Goal: Navigation & Orientation: Find specific page/section

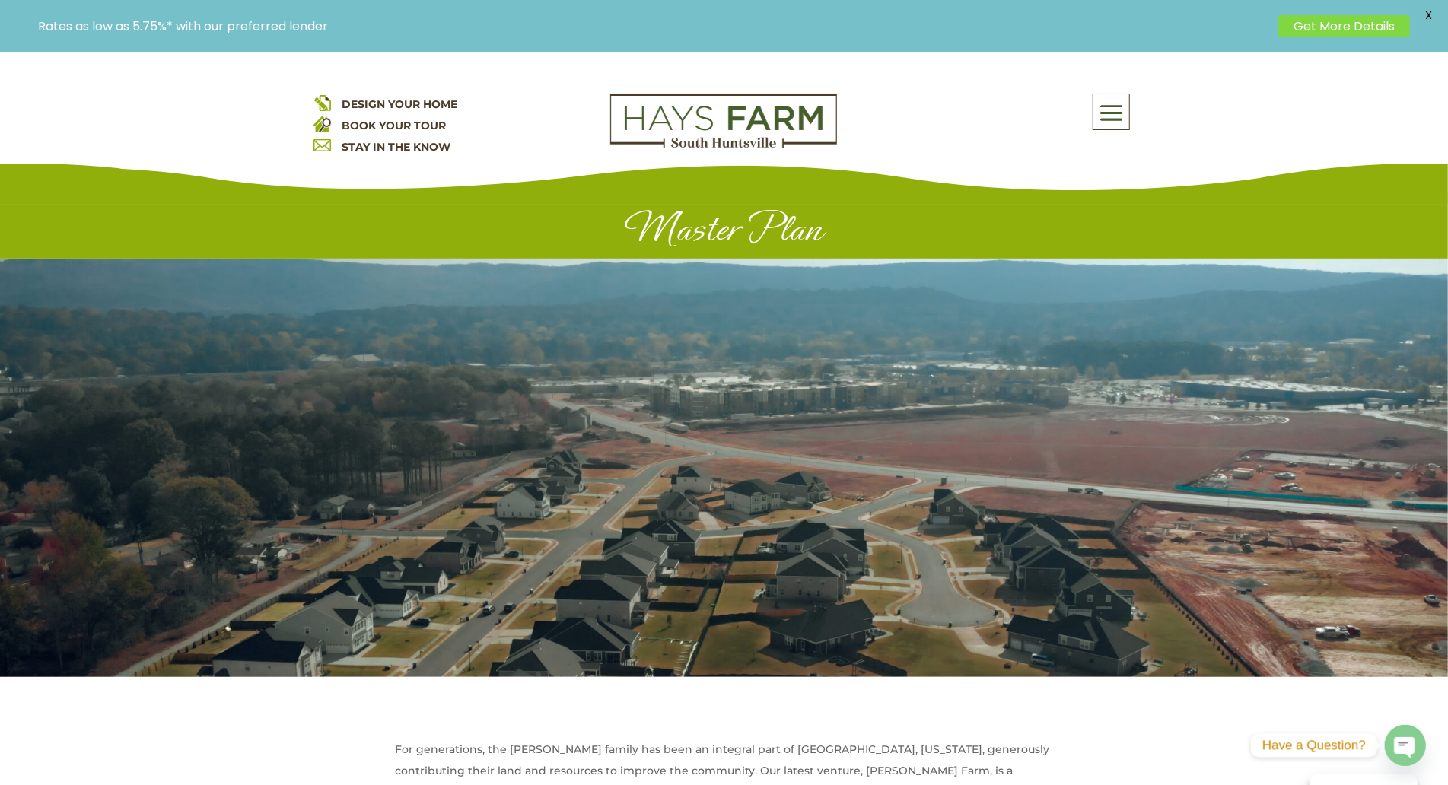
click at [151, 117] on div "DESIGN YOUR HOME BOOK YOUR TOUR STAY IN THE KNOW About Us Quick Move-in Homes A…" at bounding box center [724, 128] width 1448 height 152
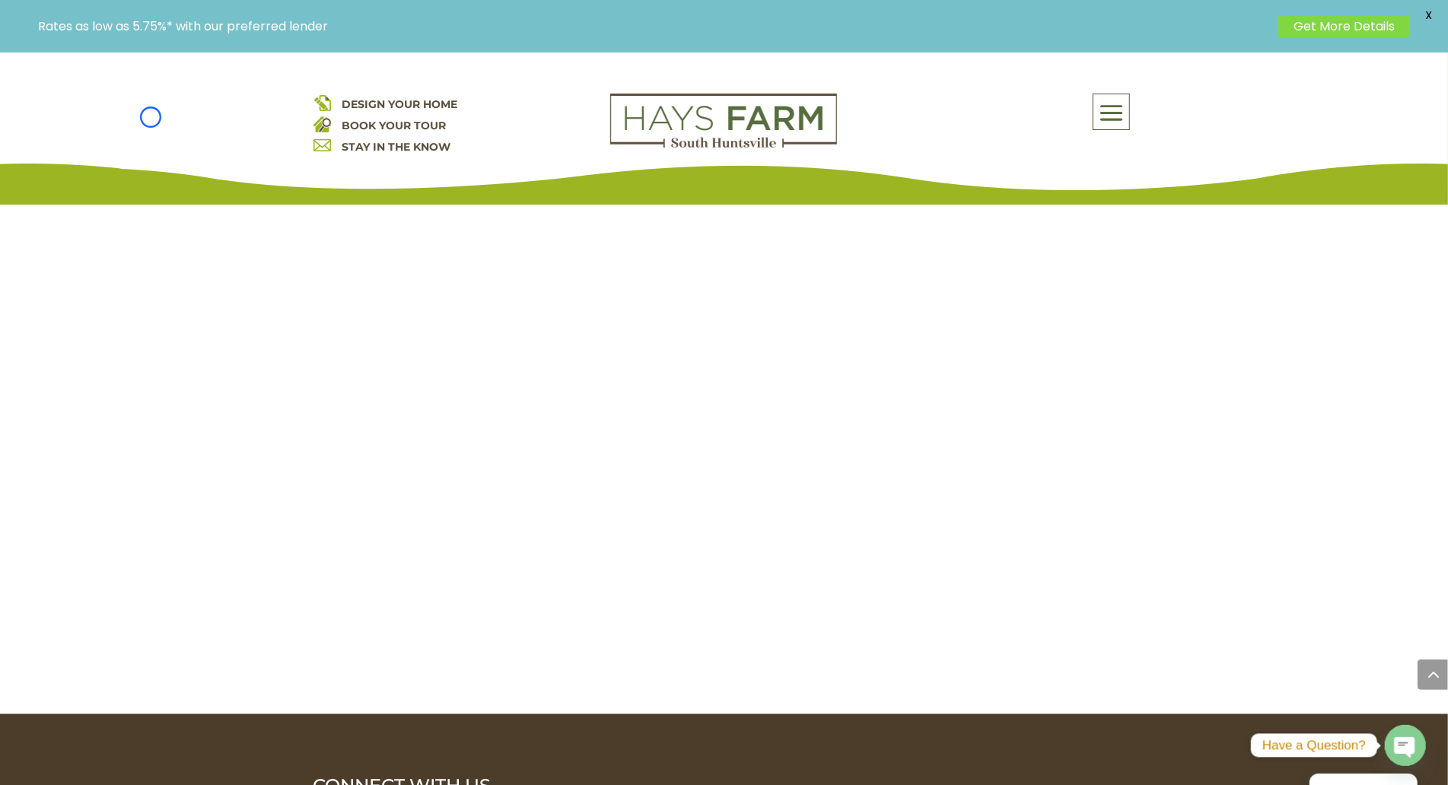
scroll to position [1770, 0]
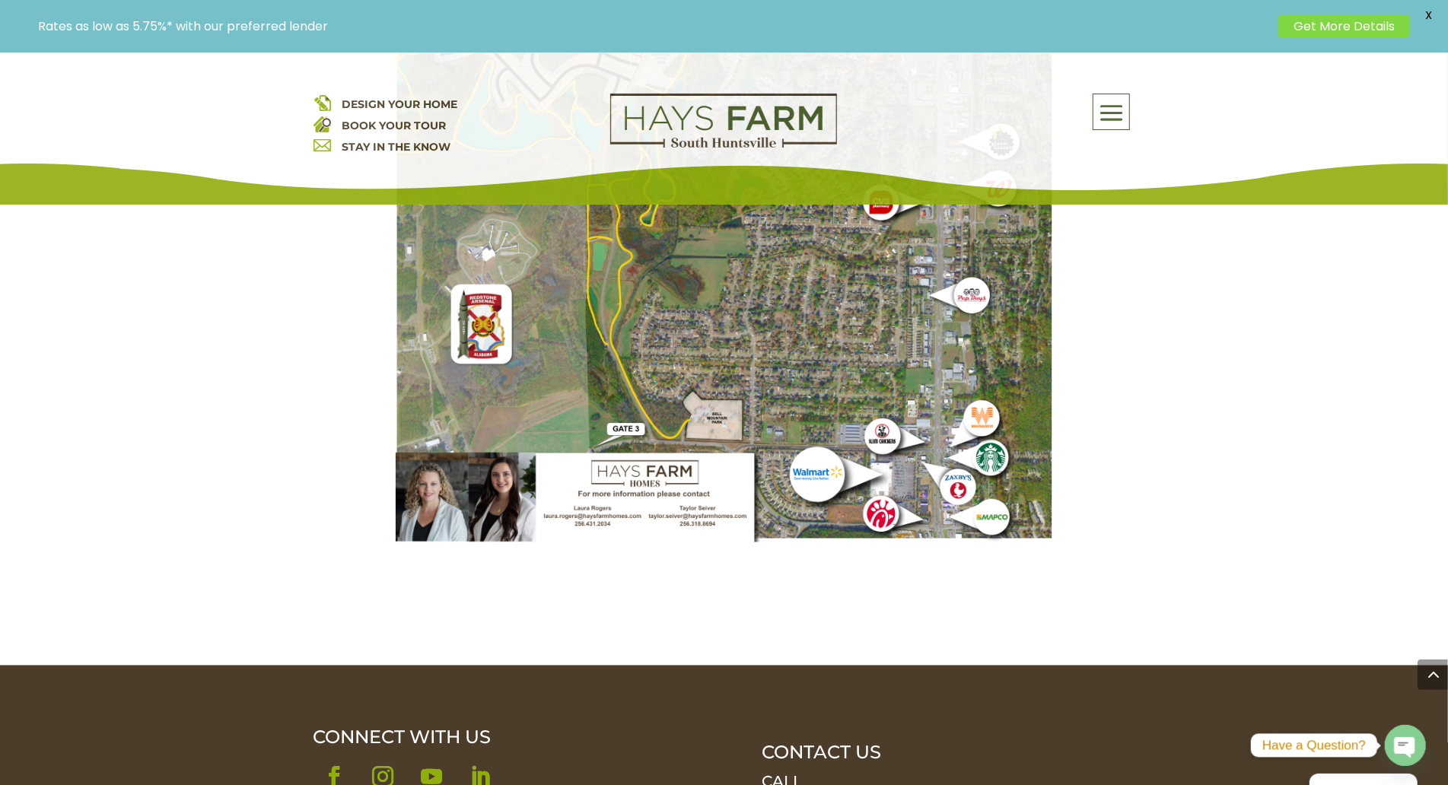
click at [151, 117] on div "DESIGN YOUR HOME BOOK YOUR TOUR STAY IN THE KNOW About Us Quick Move-in Homes A…" at bounding box center [724, 128] width 1448 height 152
click at [124, 93] on div "DESIGN YOUR HOME BOOK YOUR TOUR STAY IN THE KNOW About Us Quick Move-in Homes A…" at bounding box center [724, 128] width 1448 height 152
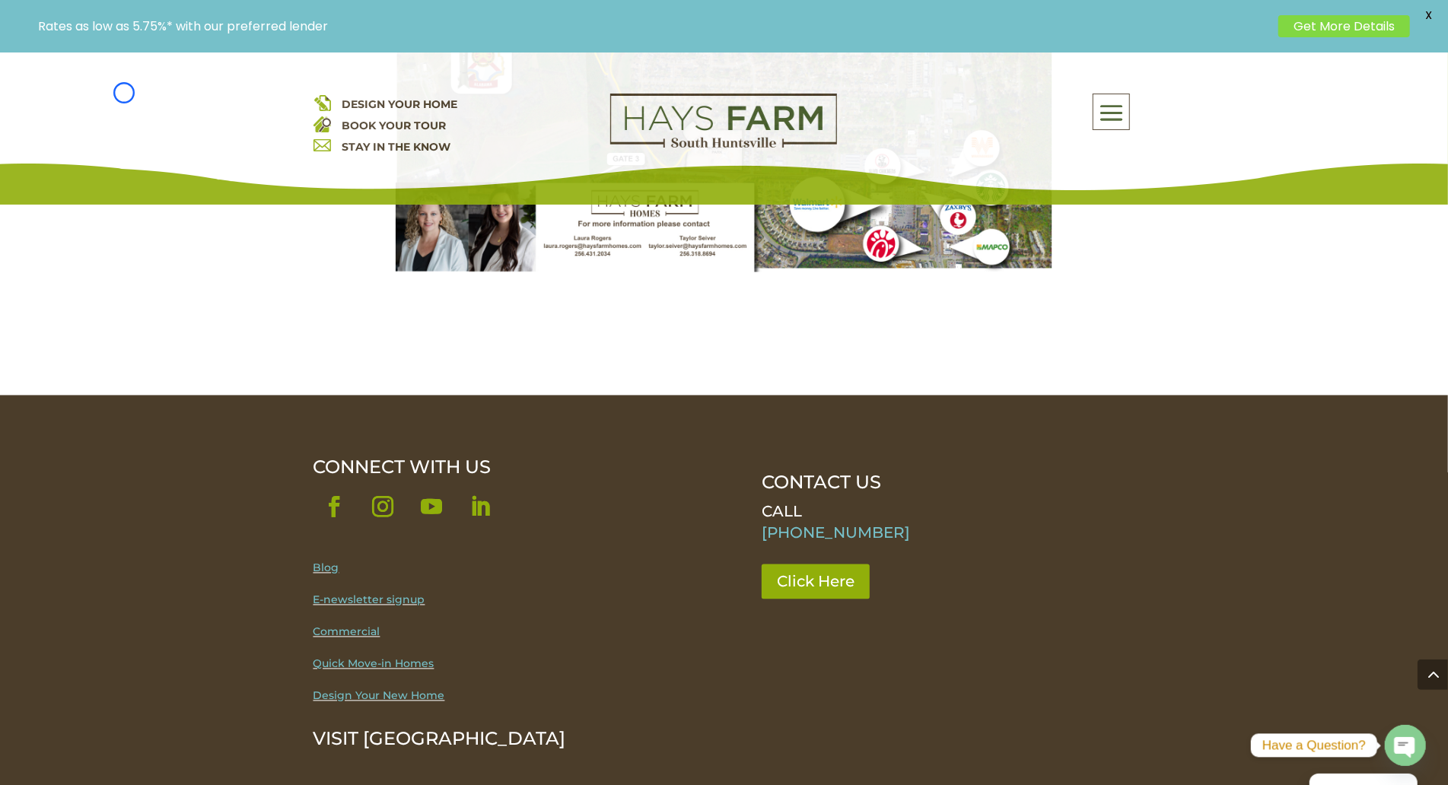
scroll to position [2162, 0]
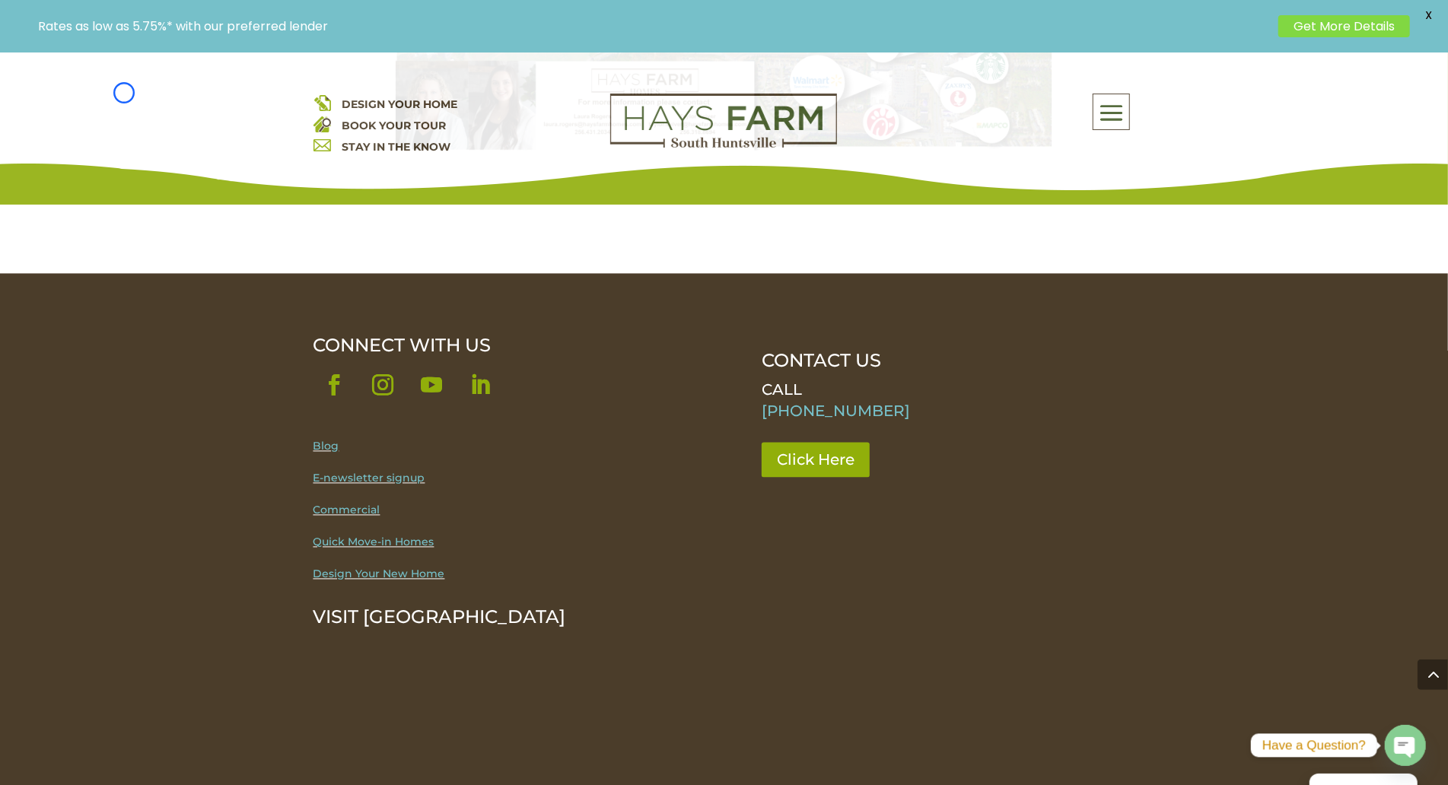
click at [124, 93] on div "DESIGN YOUR HOME BOOK YOUR TOUR STAY IN THE KNOW About Us Quick Move-in Homes A…" at bounding box center [724, 128] width 1448 height 152
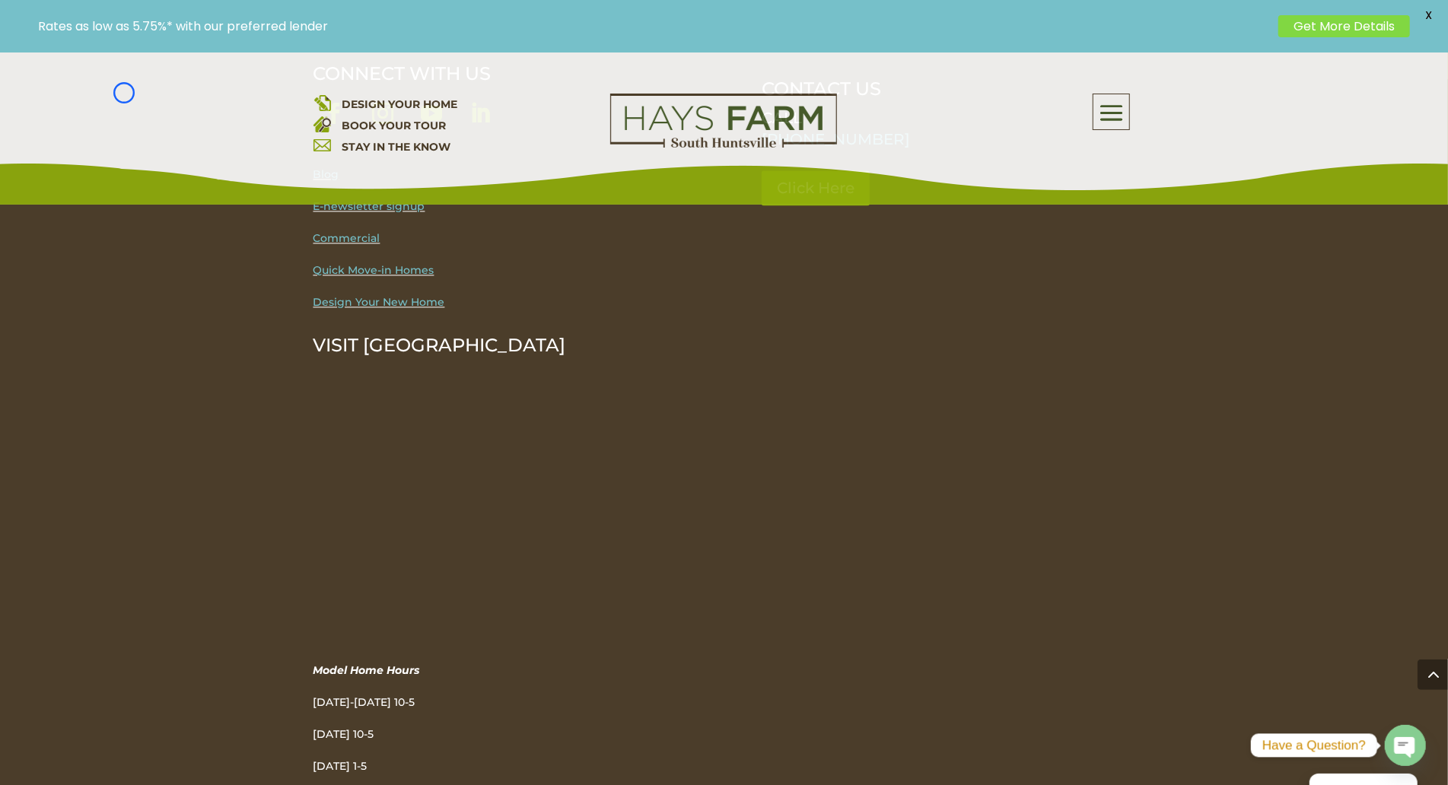
scroll to position [2420, 0]
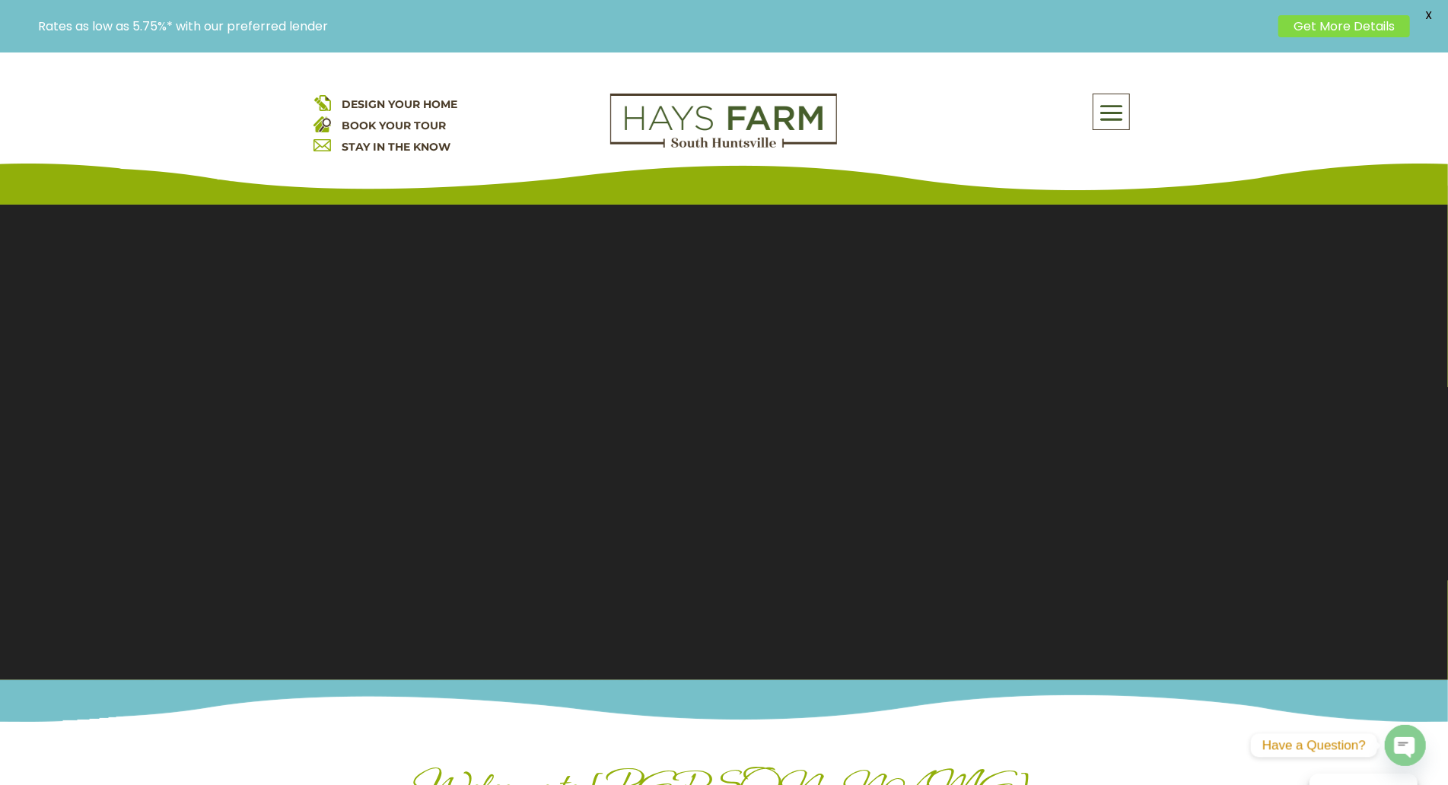
click at [142, 135] on div "DESIGN YOUR HOME BOOK YOUR TOUR STAY IN THE KNOW About Us Quick Move-in Homes A…" at bounding box center [724, 128] width 1448 height 152
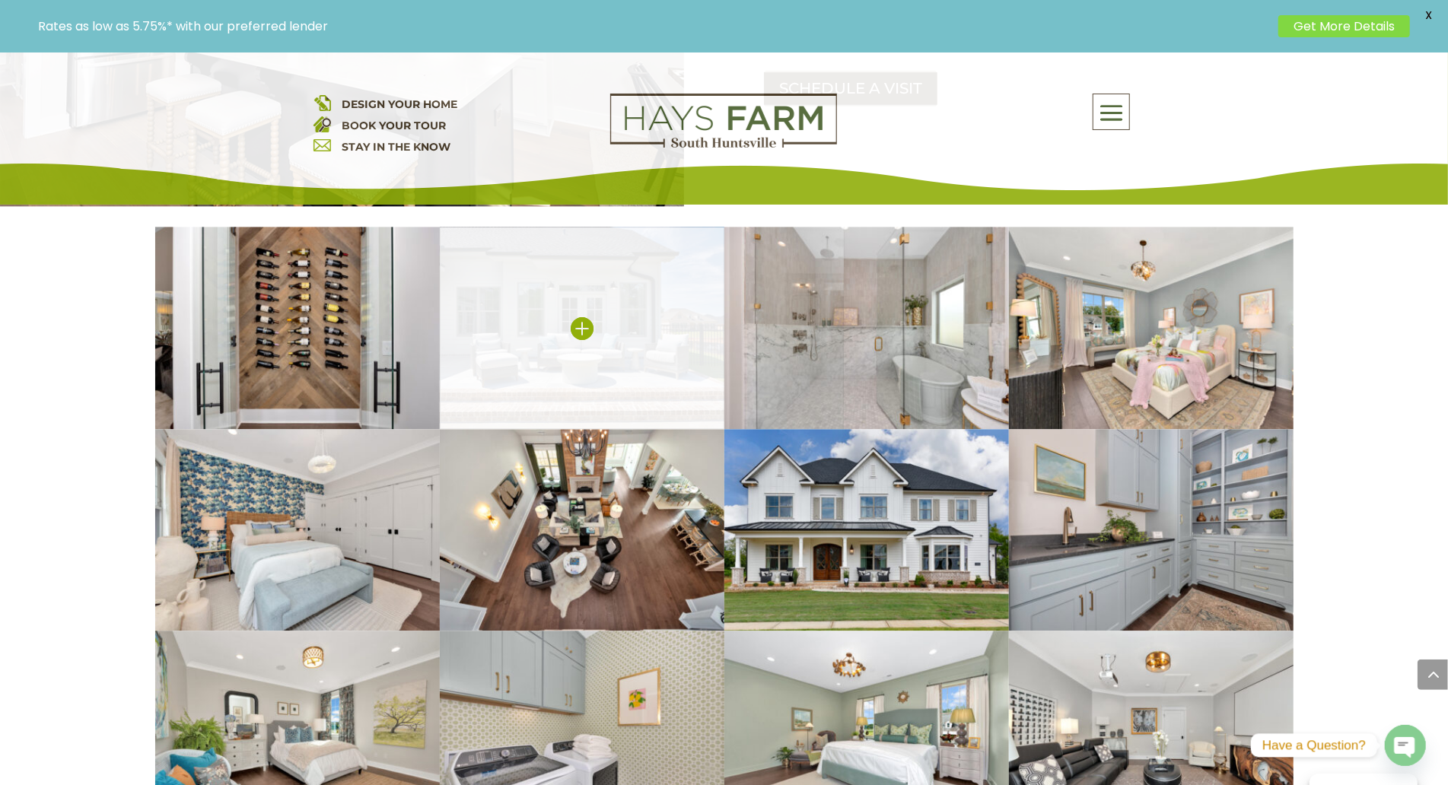
scroll to position [2485, 0]
